Goal: Task Accomplishment & Management: Use online tool/utility

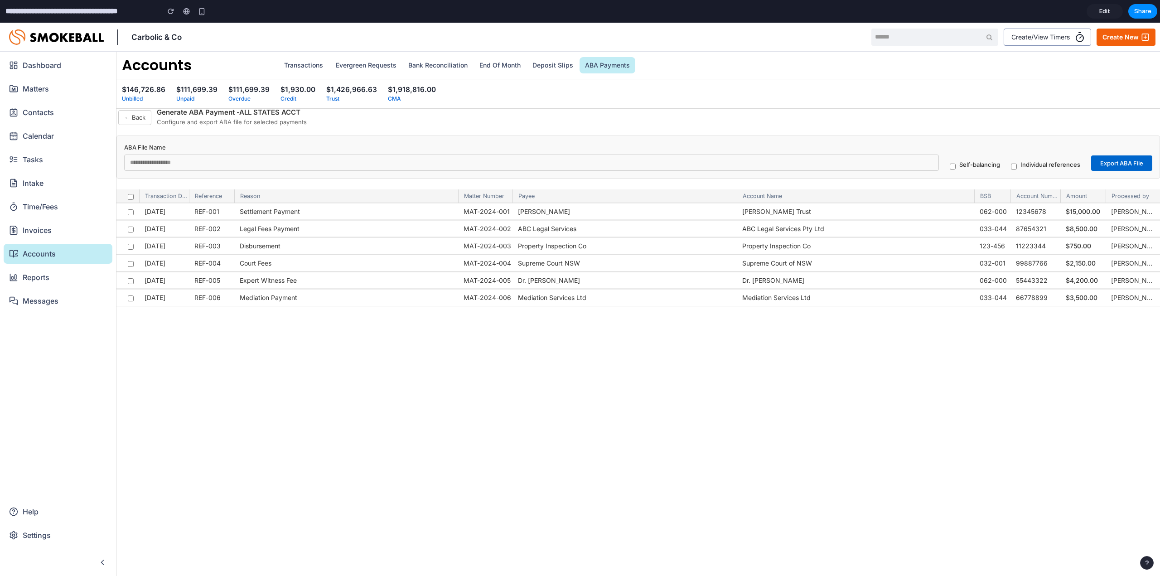
click at [1100, 9] on span "Edit" at bounding box center [1105, 11] width 11 height 9
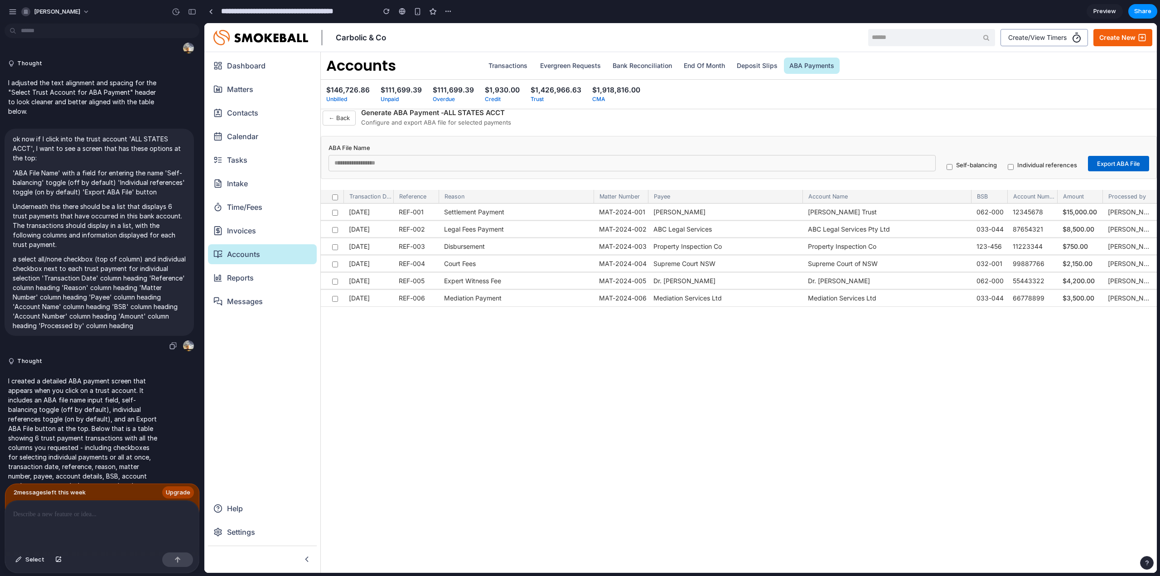
scroll to position [365, 0]
